Goal: Transaction & Acquisition: Download file/media

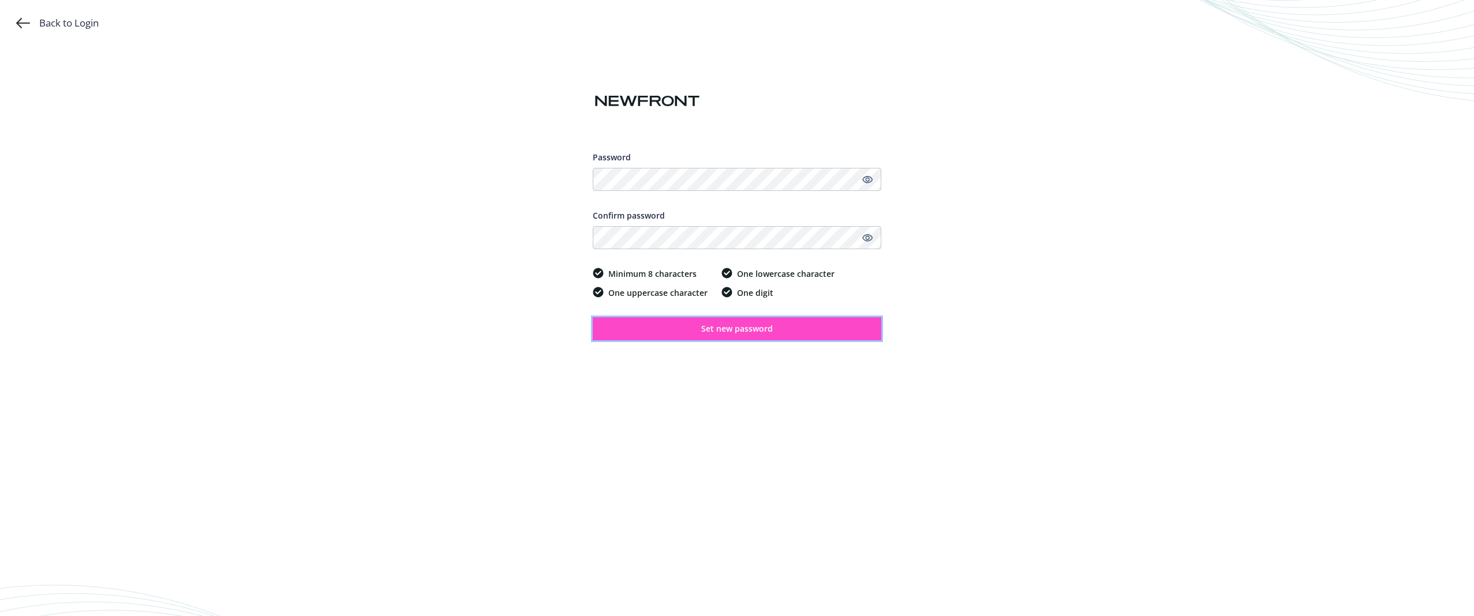
click at [683, 326] on button "Set new password" at bounding box center [737, 328] width 289 height 23
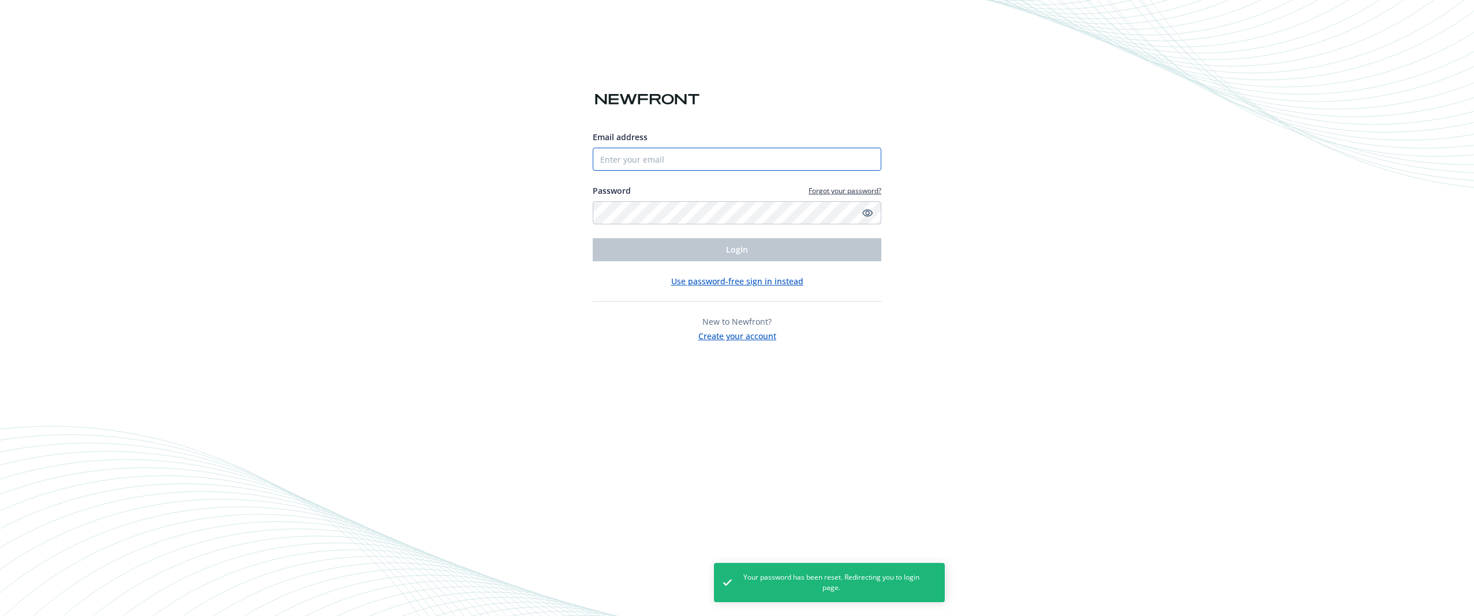
click at [633, 159] on input "Email address" at bounding box center [737, 159] width 289 height 23
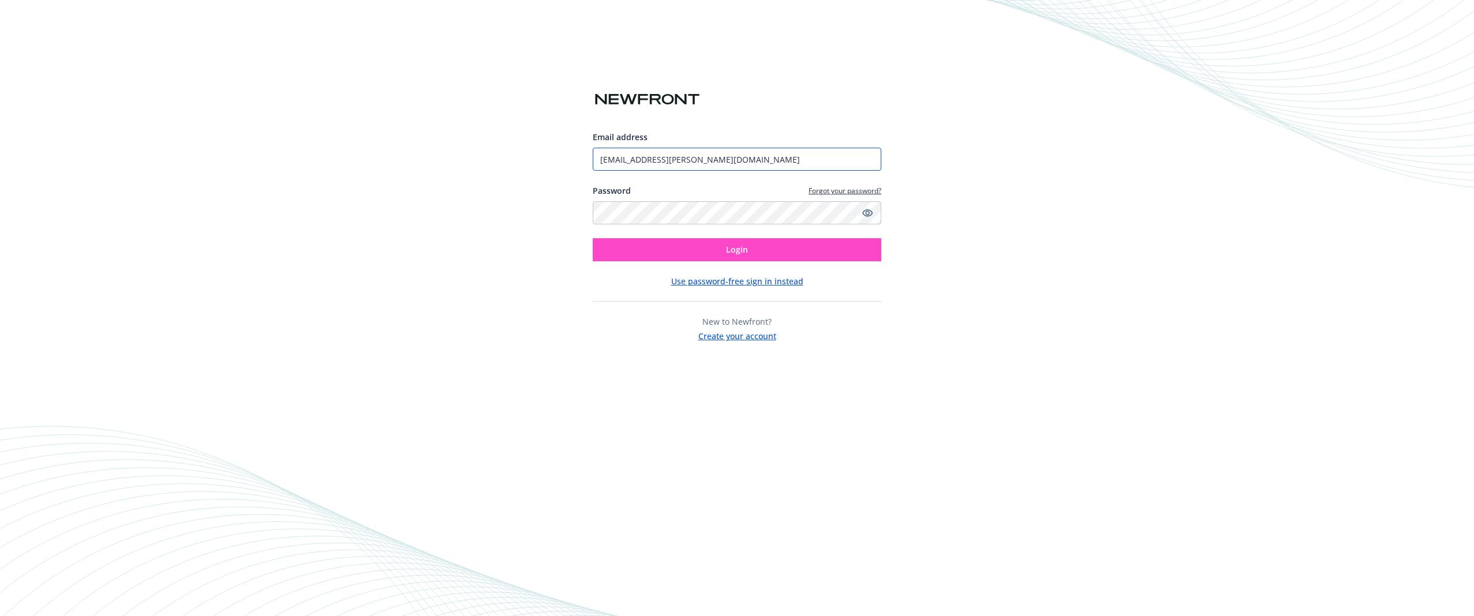
type input "[EMAIL_ADDRESS][PERSON_NAME][DOMAIN_NAME]"
click at [705, 253] on button "Login" at bounding box center [737, 249] width 289 height 23
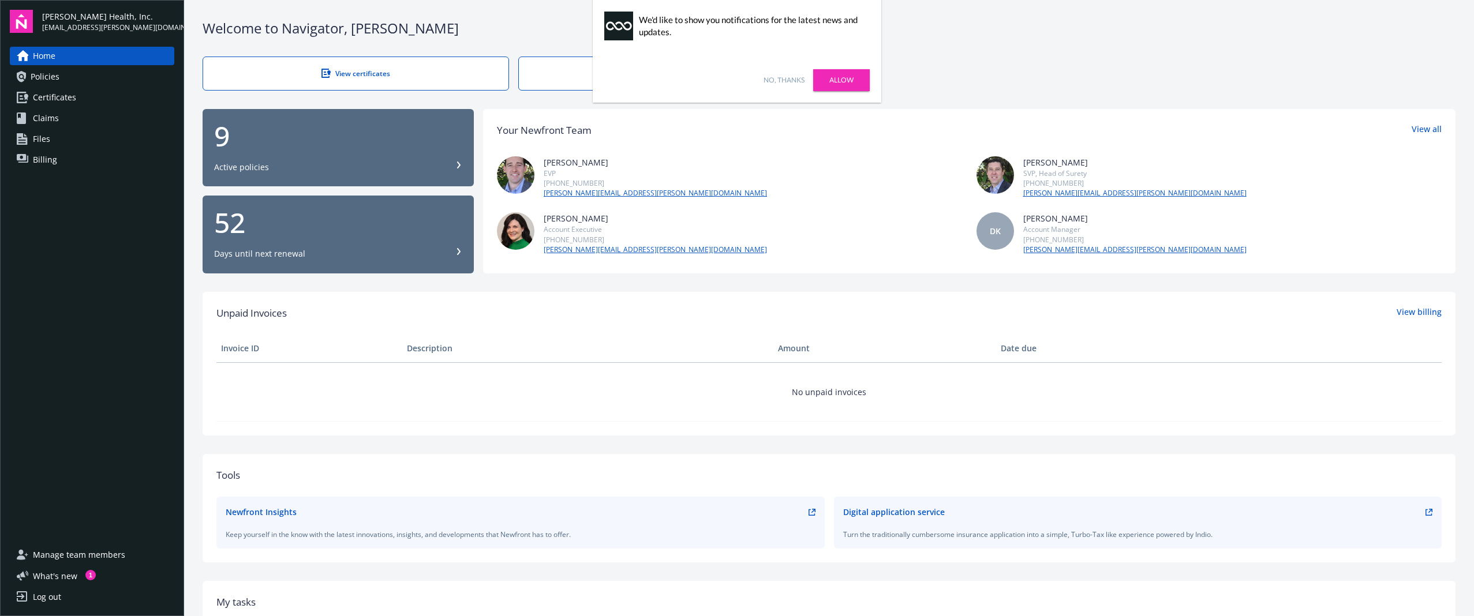
click at [49, 78] on span "Policies" at bounding box center [45, 77] width 29 height 18
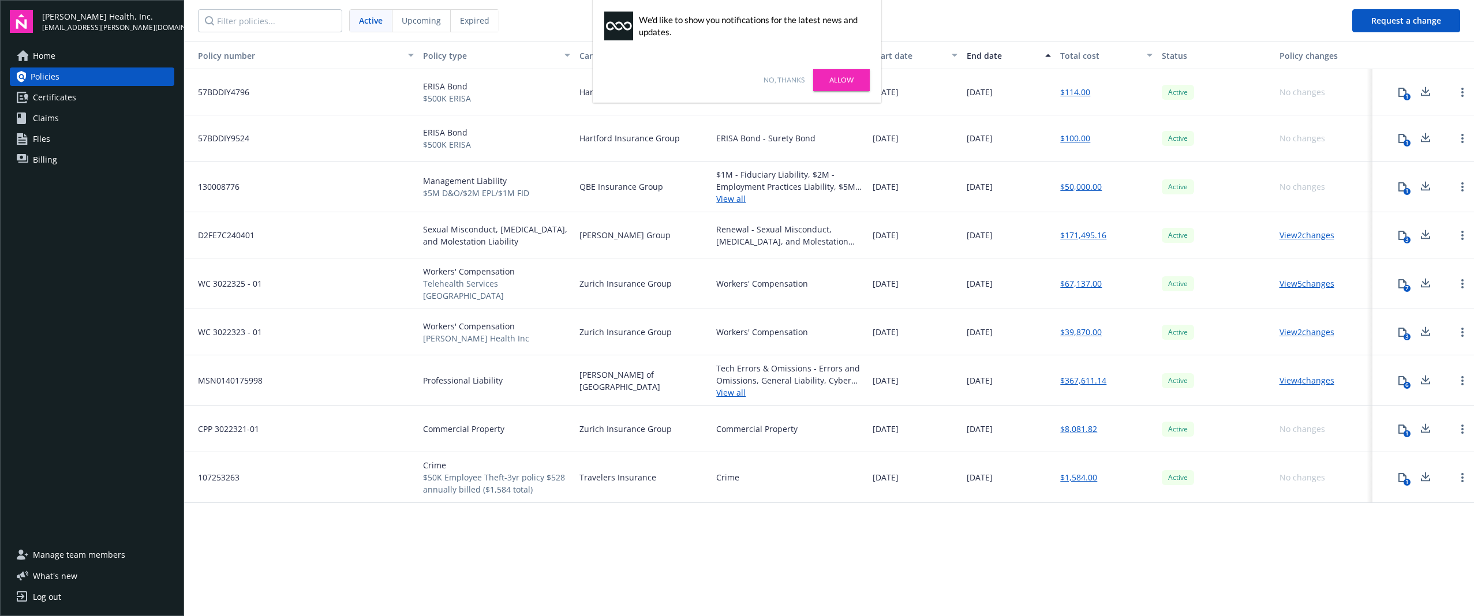
click at [839, 79] on link "Allow" at bounding box center [841, 80] width 57 height 22
click at [373, 19] on span "Active" at bounding box center [371, 20] width 24 height 12
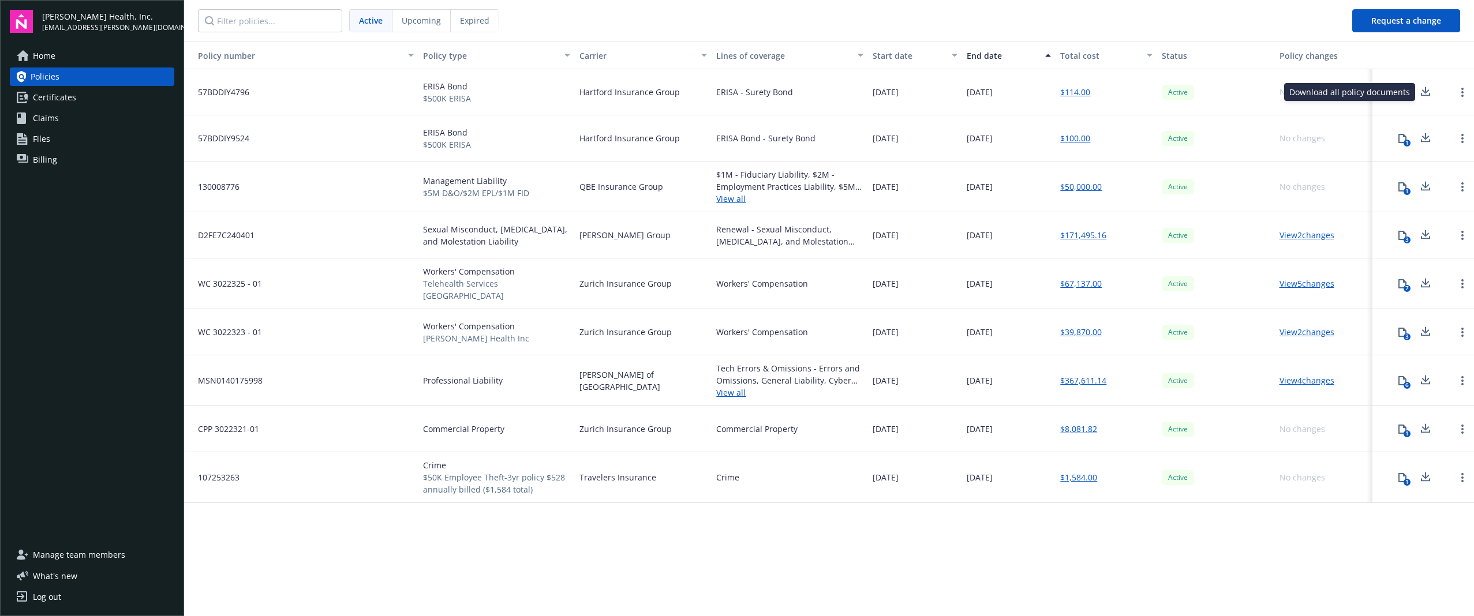
click at [1426, 94] on icon at bounding box center [1426, 92] width 14 height 14
click at [1423, 139] on icon at bounding box center [1426, 138] width 14 height 14
click at [1424, 185] on icon at bounding box center [1426, 186] width 14 height 14
click at [1424, 234] on icon at bounding box center [1426, 235] width 14 height 14
click at [1426, 282] on icon at bounding box center [1426, 281] width 8 height 7
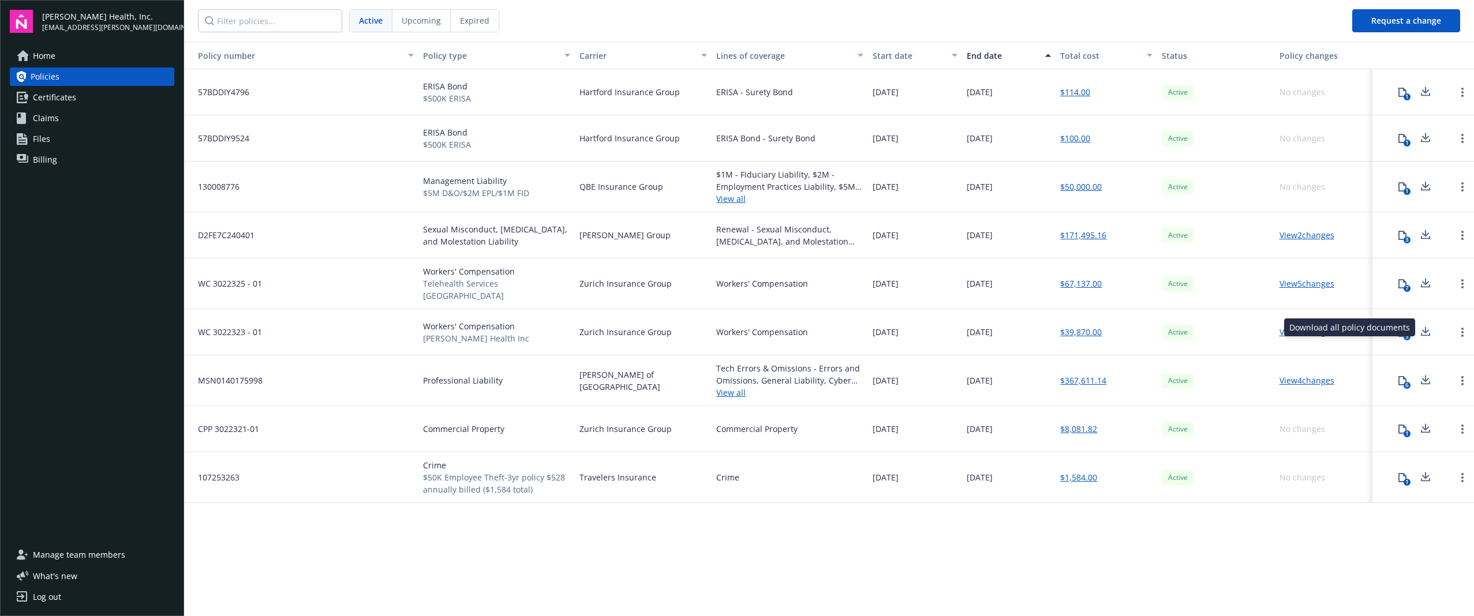
click at [1423, 329] on icon at bounding box center [1426, 332] width 14 height 14
click at [1424, 377] on icon at bounding box center [1426, 380] width 14 height 14
click at [1426, 422] on icon at bounding box center [1426, 429] width 14 height 14
click at [1422, 473] on icon at bounding box center [1426, 477] width 14 height 14
